Goal: Use online tool/utility: Utilize a website feature to perform a specific function

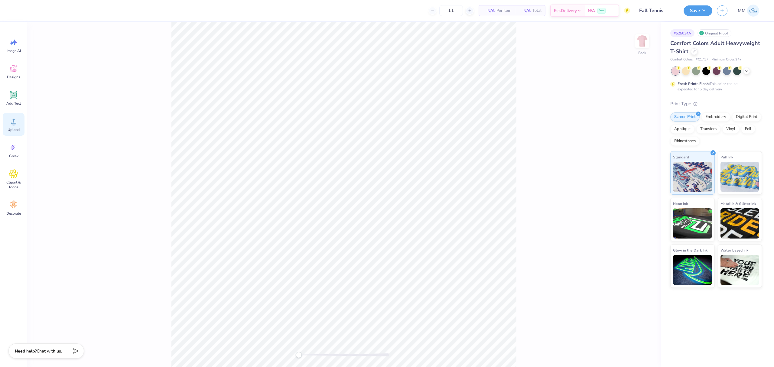
click at [21, 126] on div "Upload" at bounding box center [14, 124] width 22 height 23
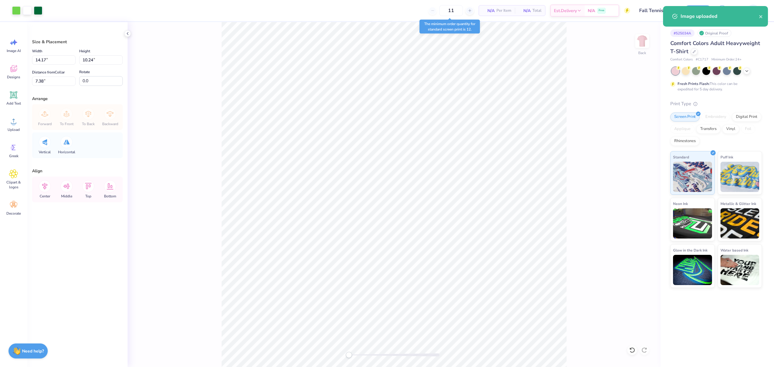
click at [57, 54] on div "Width 14.17 14.17 "" at bounding box center [54, 55] width 44 height 17
click at [54, 58] on input "14.17" at bounding box center [54, 59] width 44 height 9
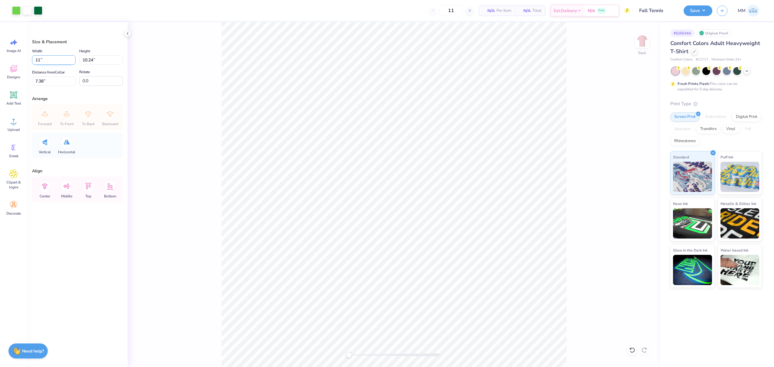
type input "11.00"
type input "7.95"
click at [50, 85] on input "8.53" at bounding box center [54, 80] width 44 height 9
type input "3"
click at [46, 188] on icon at bounding box center [44, 186] width 5 height 7
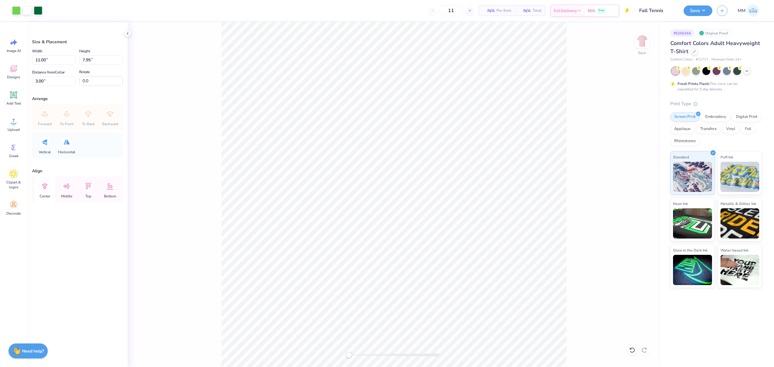
click at [47, 186] on icon at bounding box center [44, 186] width 5 height 7
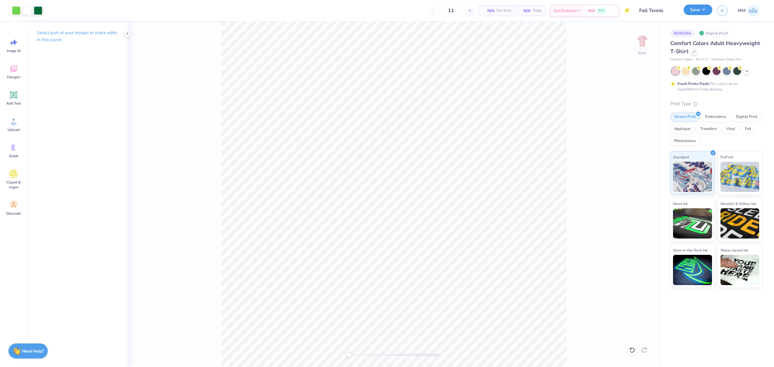
click at [687, 9] on button "Save" at bounding box center [697, 10] width 29 height 11
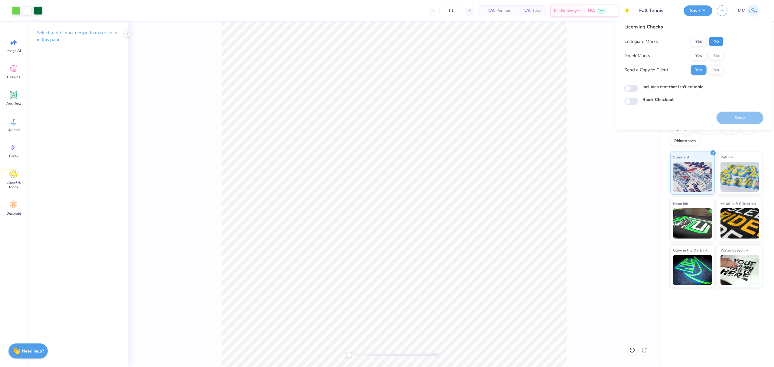
click at [717, 40] on button "No" at bounding box center [716, 42] width 15 height 10
click at [719, 52] on button "No" at bounding box center [716, 56] width 15 height 10
click at [656, 85] on label "Includes text that isn't editable" at bounding box center [672, 87] width 61 height 6
click at [638, 85] on input "Includes text that isn't editable" at bounding box center [631, 88] width 14 height 7
checkbox input "true"
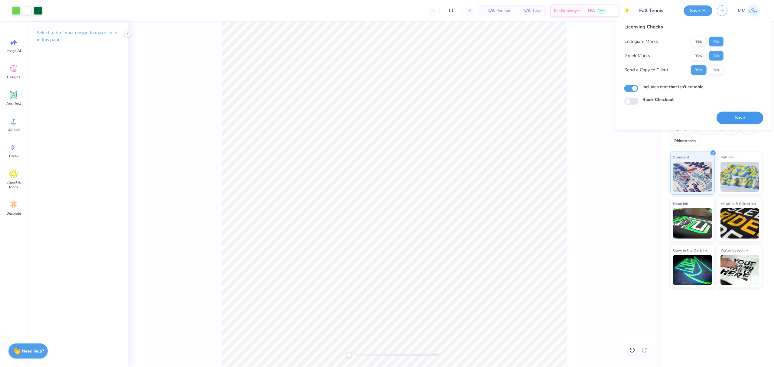
click at [742, 112] on button "Save" at bounding box center [739, 118] width 47 height 12
